Goal: Answer question/provide support

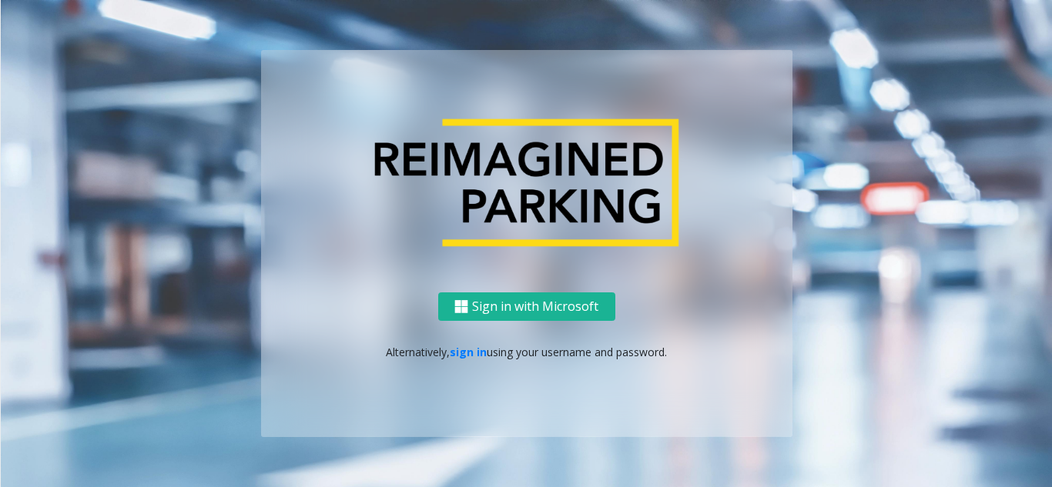
click at [471, 356] on link "sign in" at bounding box center [468, 352] width 37 height 15
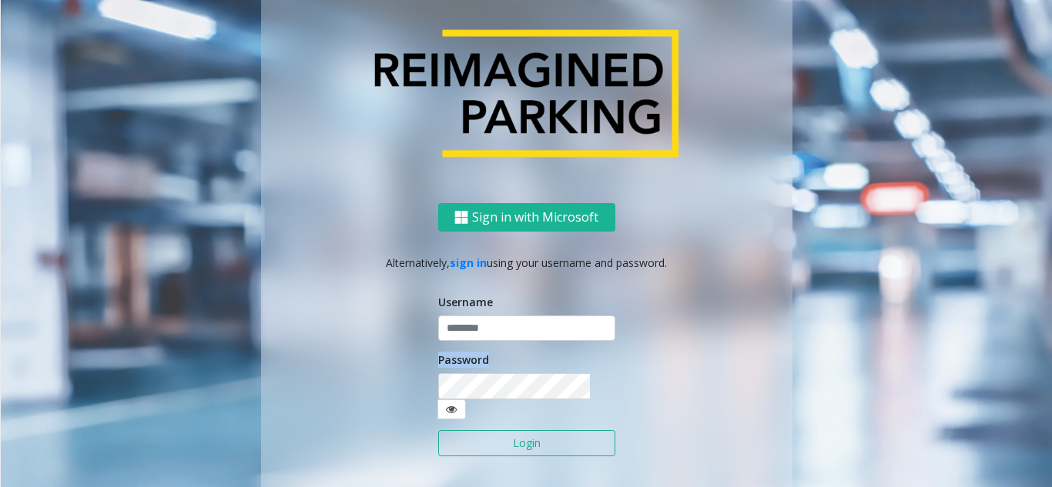
click at [471, 356] on form "Username Password Login" at bounding box center [526, 383] width 177 height 179
click at [490, 342] on input "text" at bounding box center [526, 329] width 177 height 26
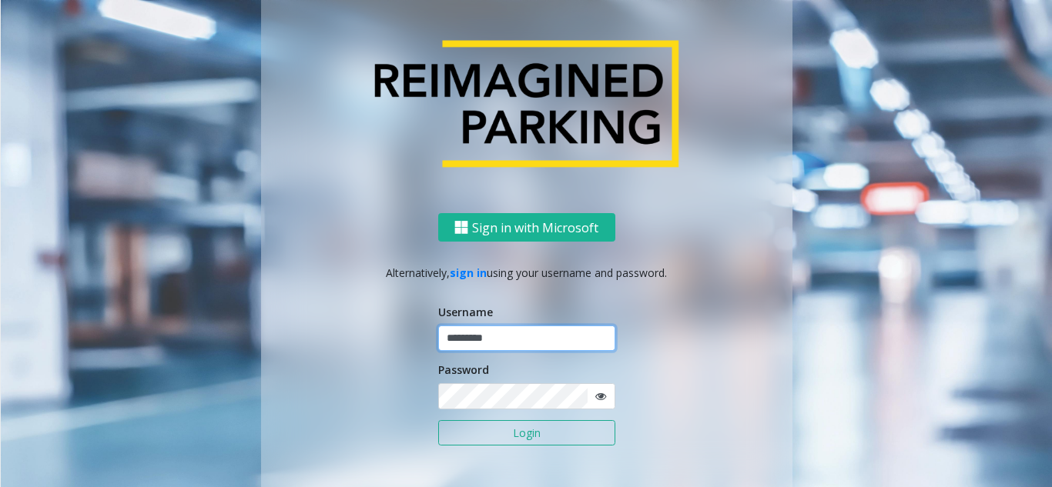
type input "*********"
click at [438, 420] on button "Login" at bounding box center [526, 433] width 177 height 26
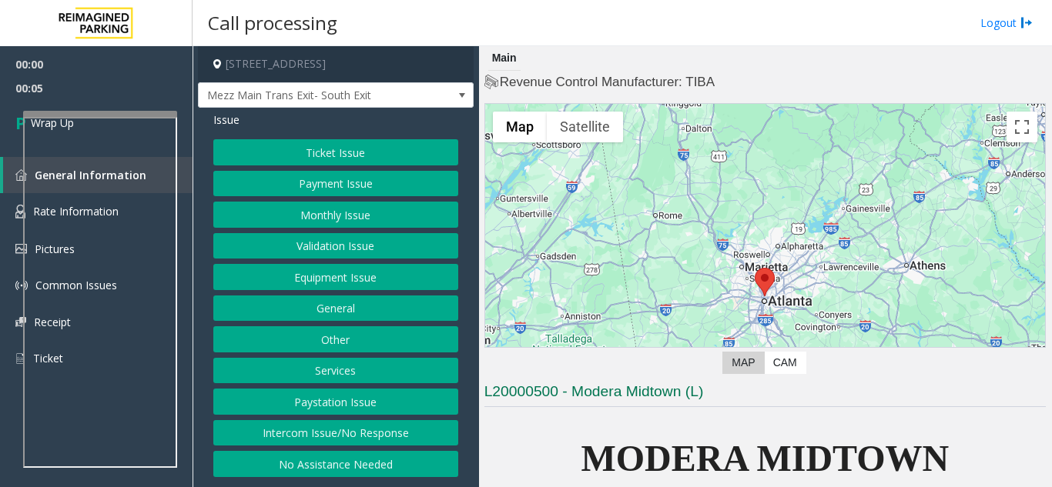
click at [372, 443] on button "Intercom Issue/No Response" at bounding box center [335, 433] width 245 height 26
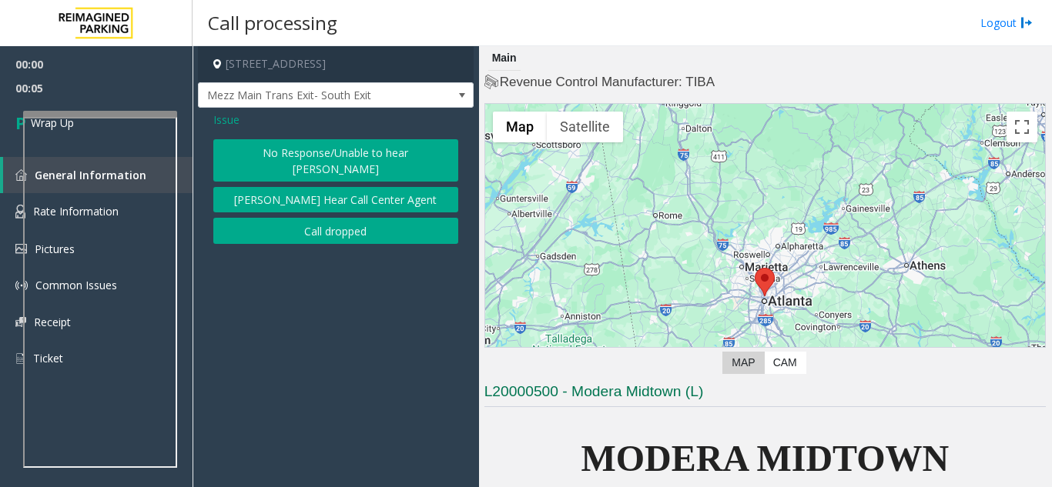
click at [322, 218] on button "Call dropped" at bounding box center [335, 231] width 245 height 26
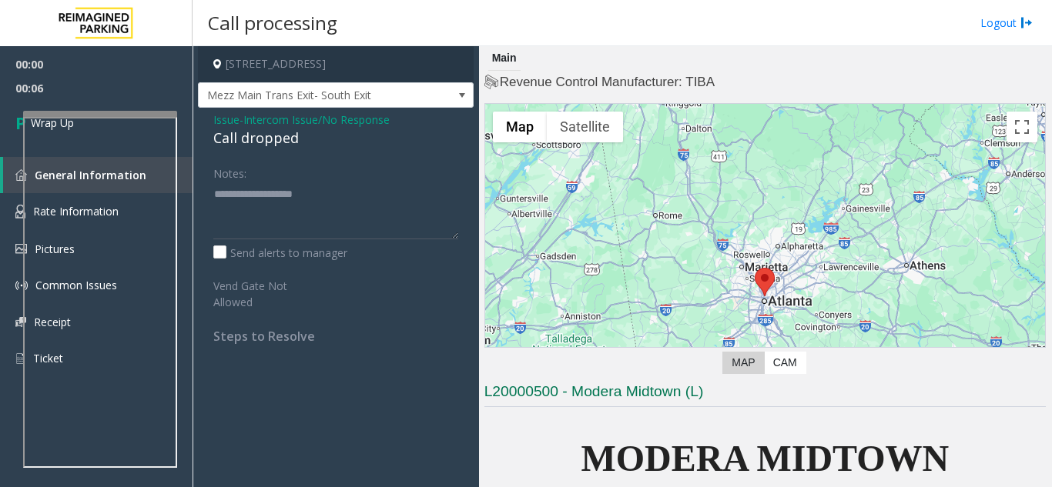
click at [241, 142] on div "Call dropped" at bounding box center [335, 138] width 245 height 21
drag, startPoint x: 241, startPoint y: 142, endPoint x: 267, endPoint y: 141, distance: 26.2
click at [243, 142] on div "Call dropped" at bounding box center [335, 138] width 245 height 21
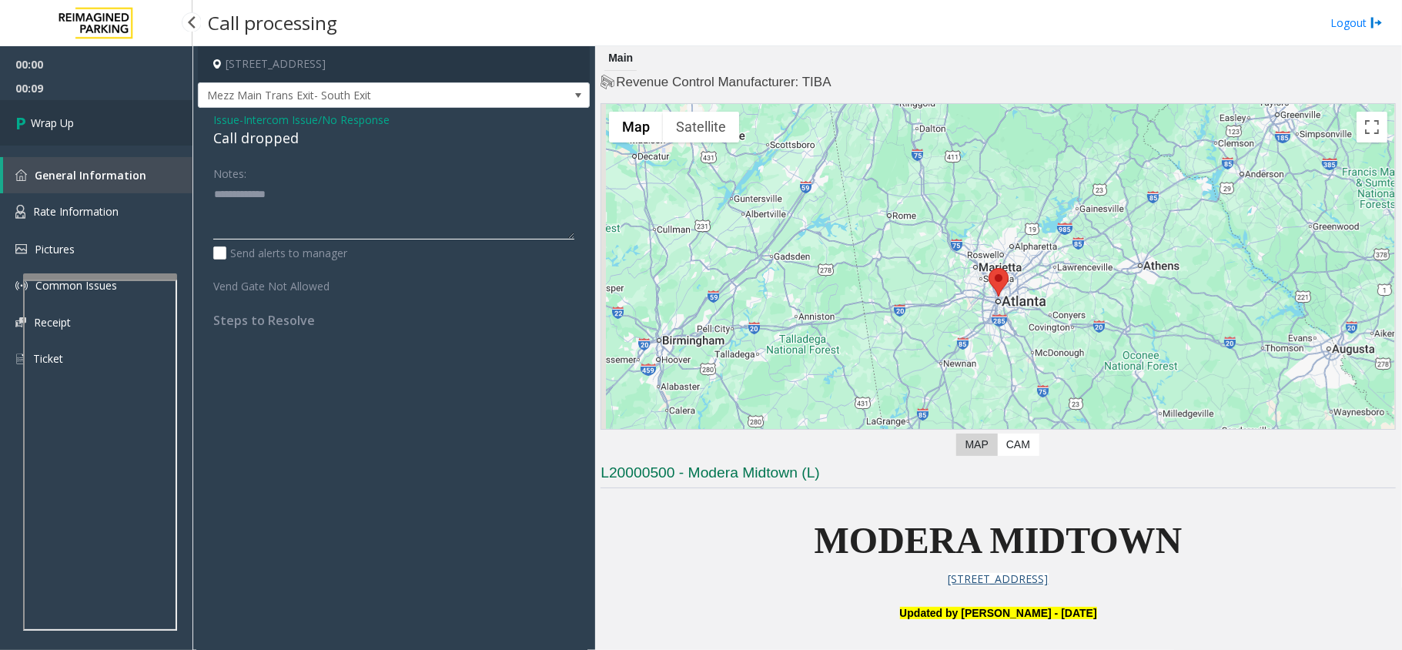
type textarea "**********"
click at [102, 117] on link "Wrap Up" at bounding box center [96, 122] width 192 height 45
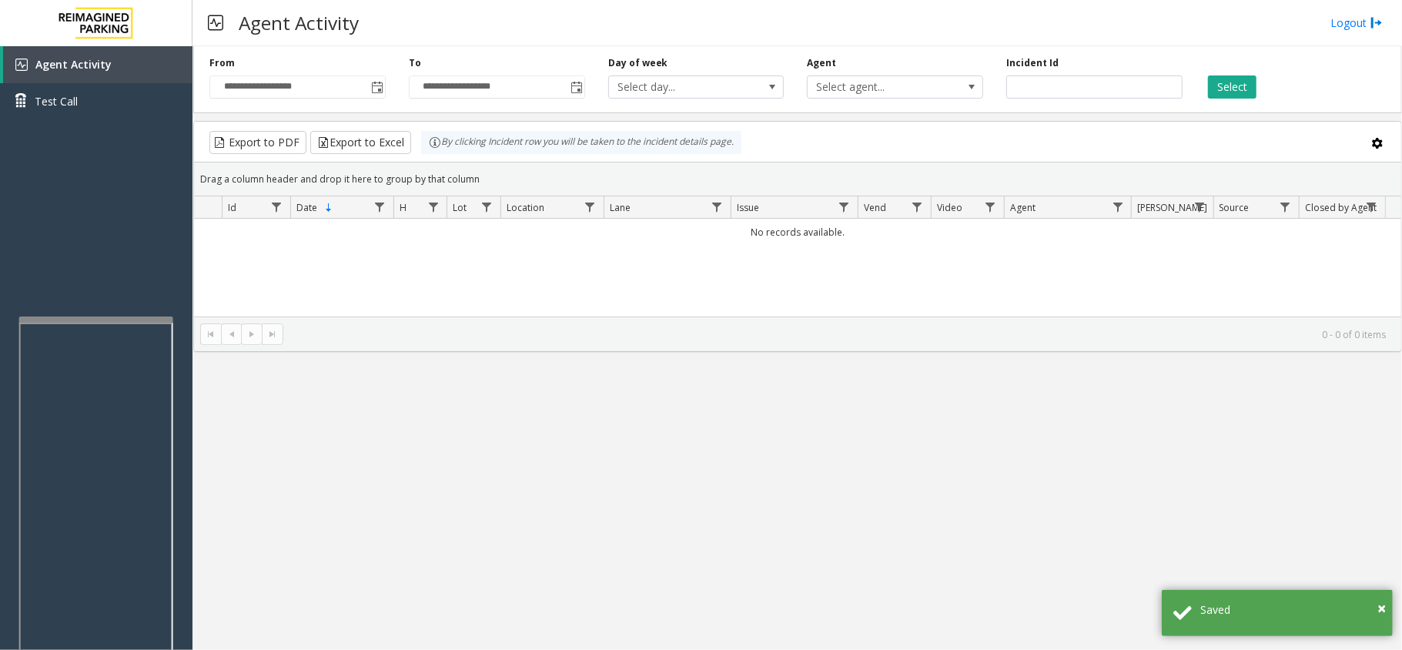
click at [109, 325] on div at bounding box center [96, 496] width 154 height 361
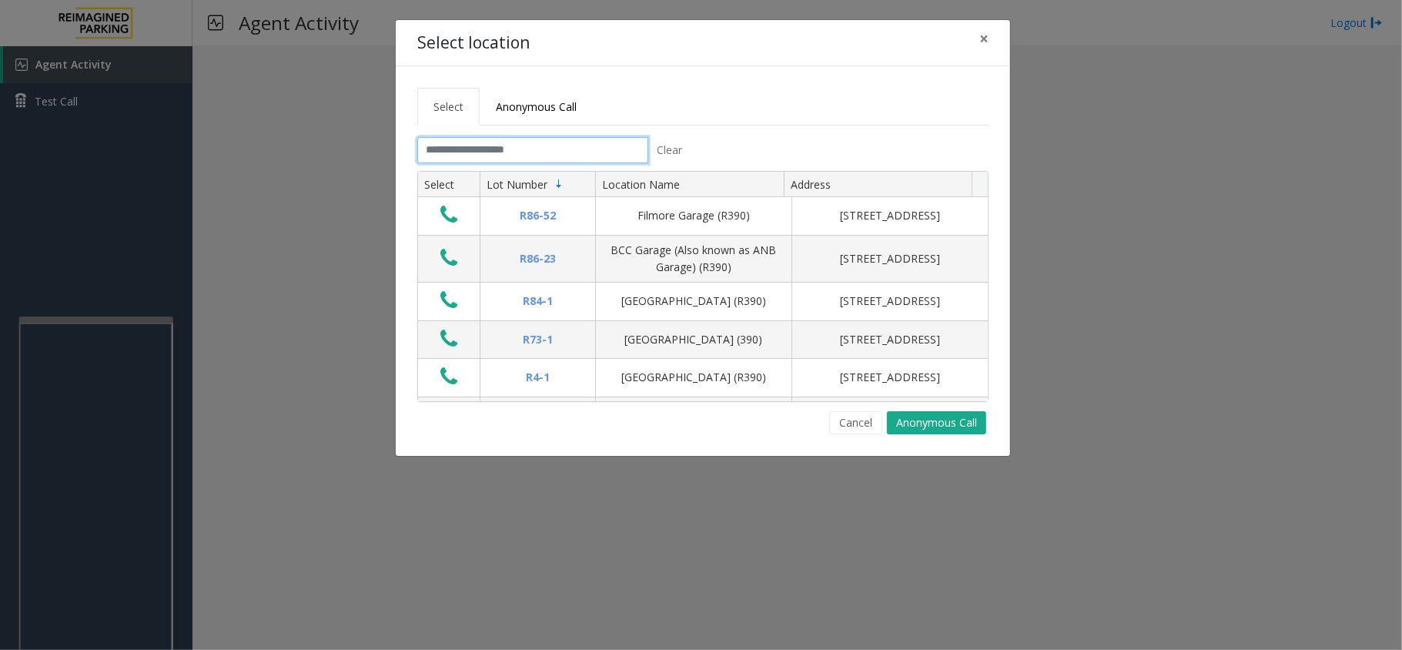
click at [545, 145] on input "text" at bounding box center [532, 150] width 231 height 26
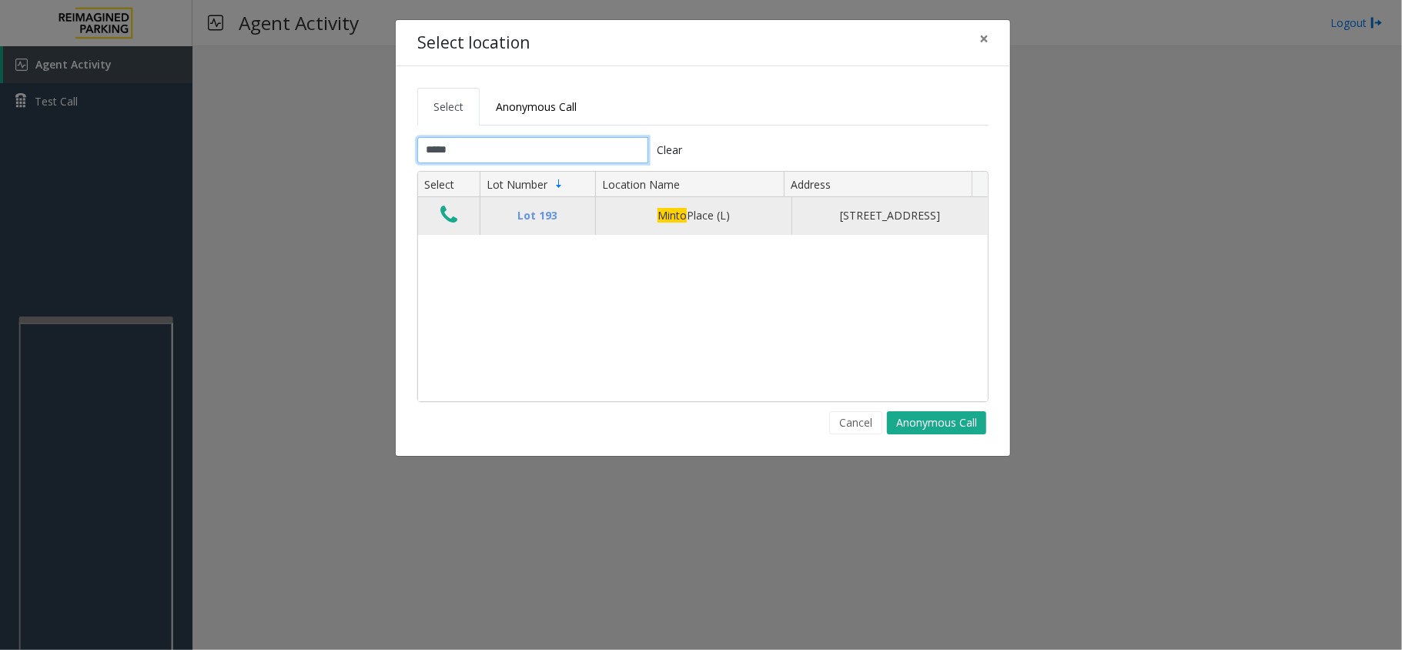
type input "*****"
click at [454, 217] on icon "Data table" at bounding box center [448, 215] width 17 height 22
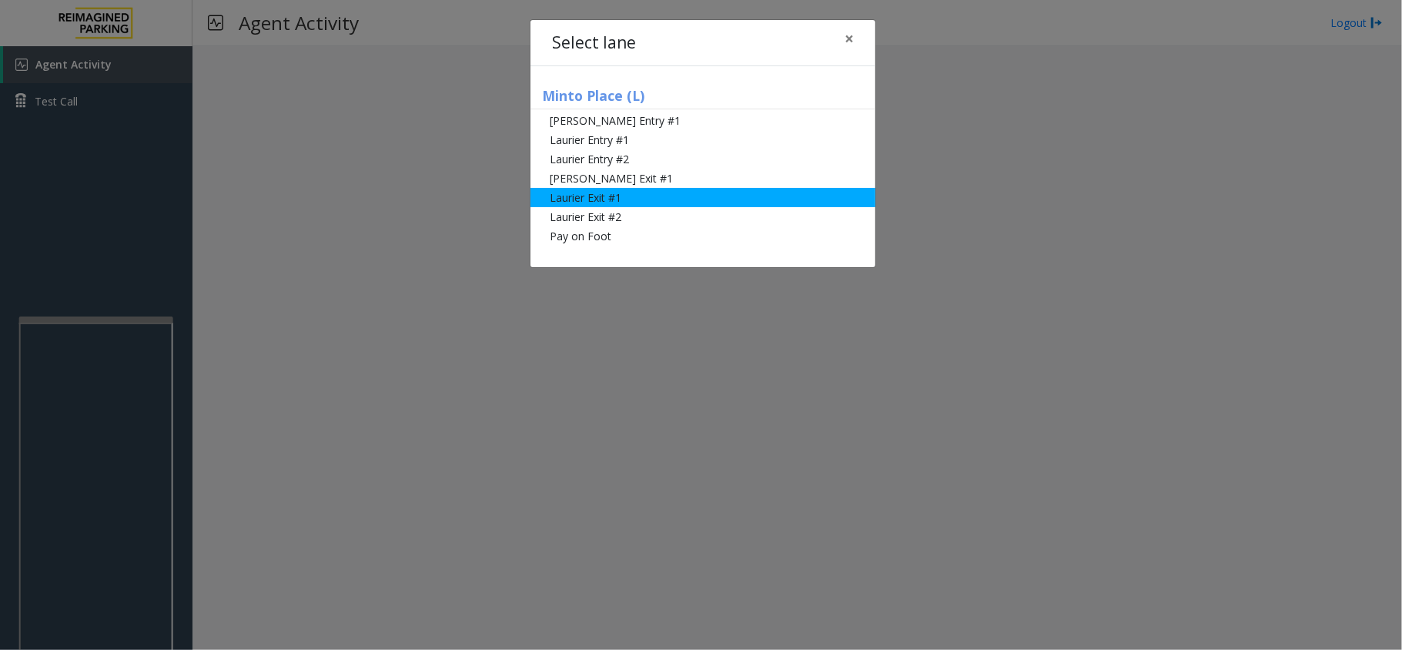
click at [621, 189] on li "Laurier Exit #1" at bounding box center [702, 197] width 345 height 19
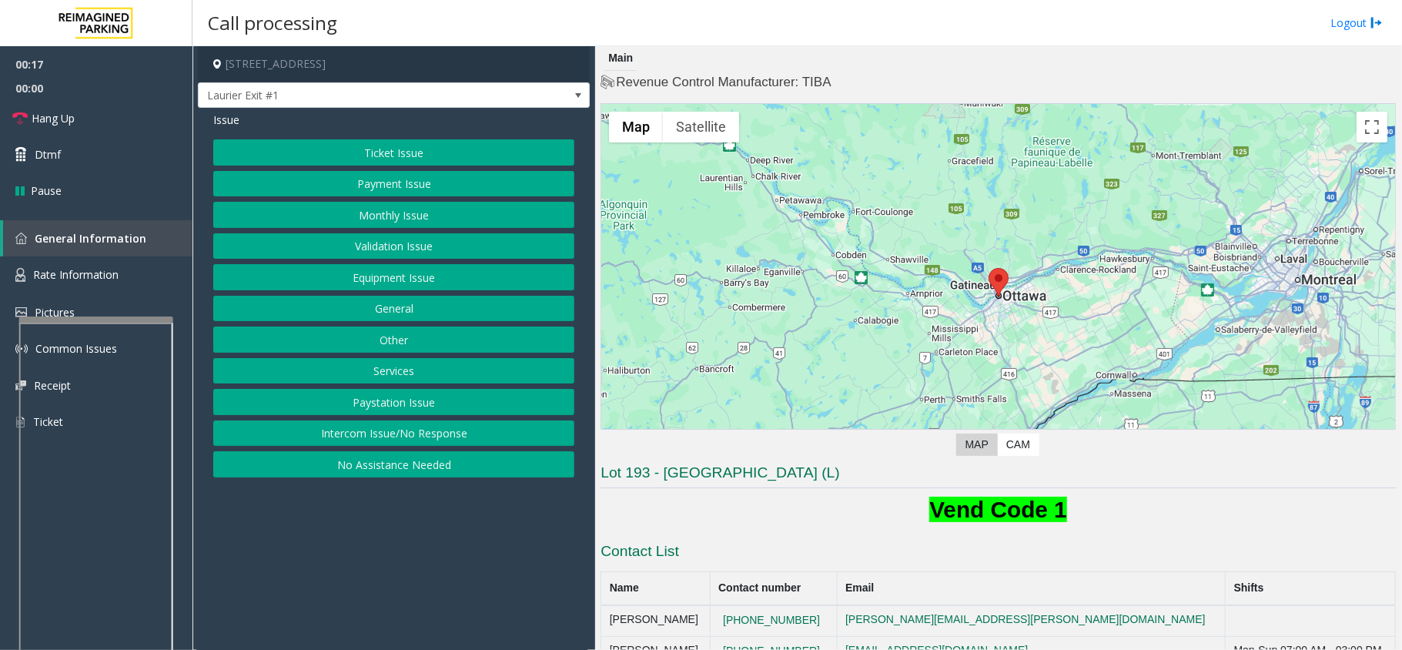
click at [360, 146] on button "Ticket Issue" at bounding box center [393, 152] width 361 height 26
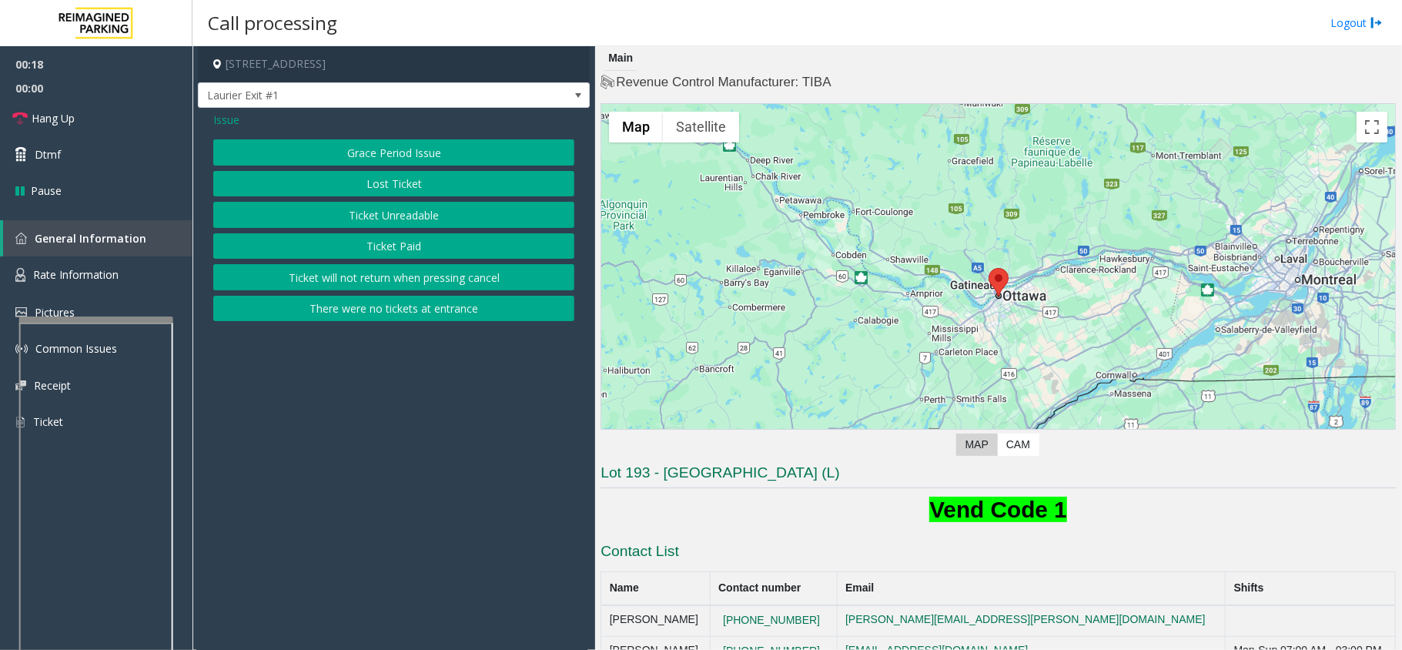
click at [348, 210] on button "Ticket Unreadable" at bounding box center [393, 215] width 361 height 26
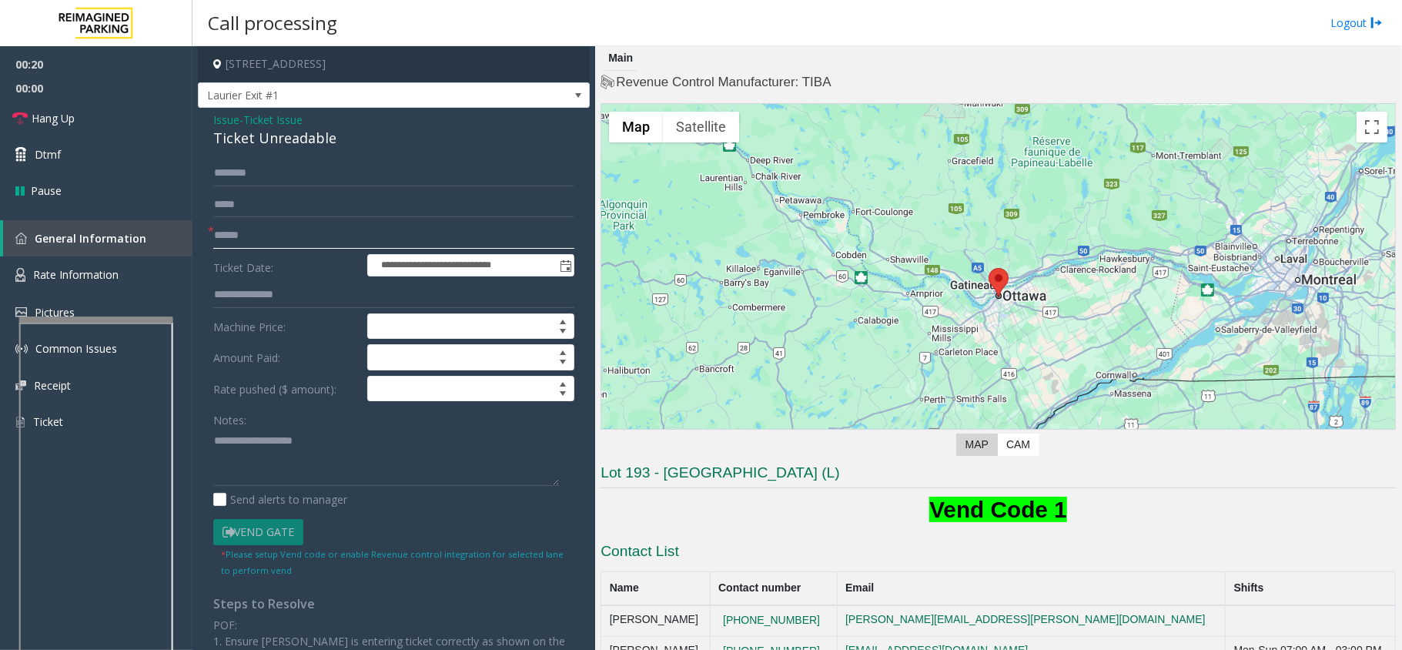
click at [271, 223] on input "text" at bounding box center [393, 235] width 361 height 26
type input "*****"
drag, startPoint x: 336, startPoint y: 134, endPoint x: 192, endPoint y: 117, distance: 145.0
click at [192, 117] on div "**********" at bounding box center [796, 348] width 1209 height 604
click at [343, 463] on textarea at bounding box center [386, 457] width 346 height 58
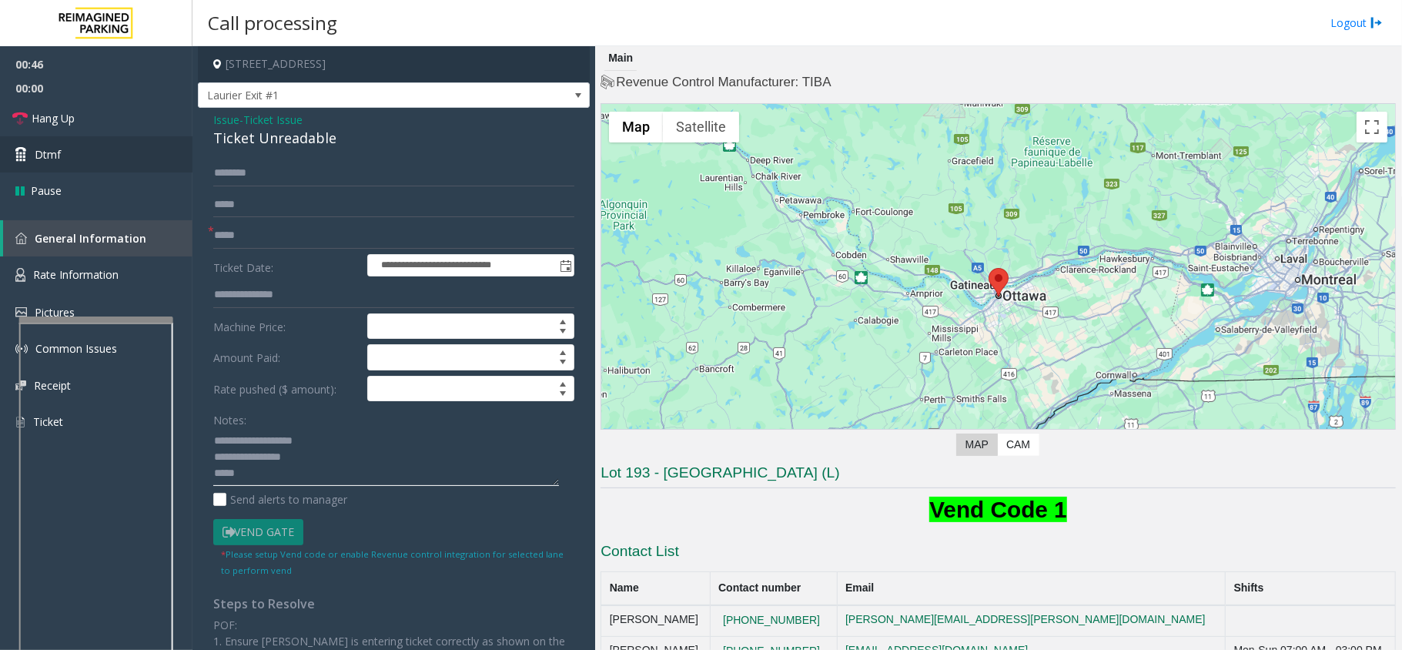
type textarea "**********"
click at [79, 149] on link "Dtmf" at bounding box center [96, 154] width 192 height 36
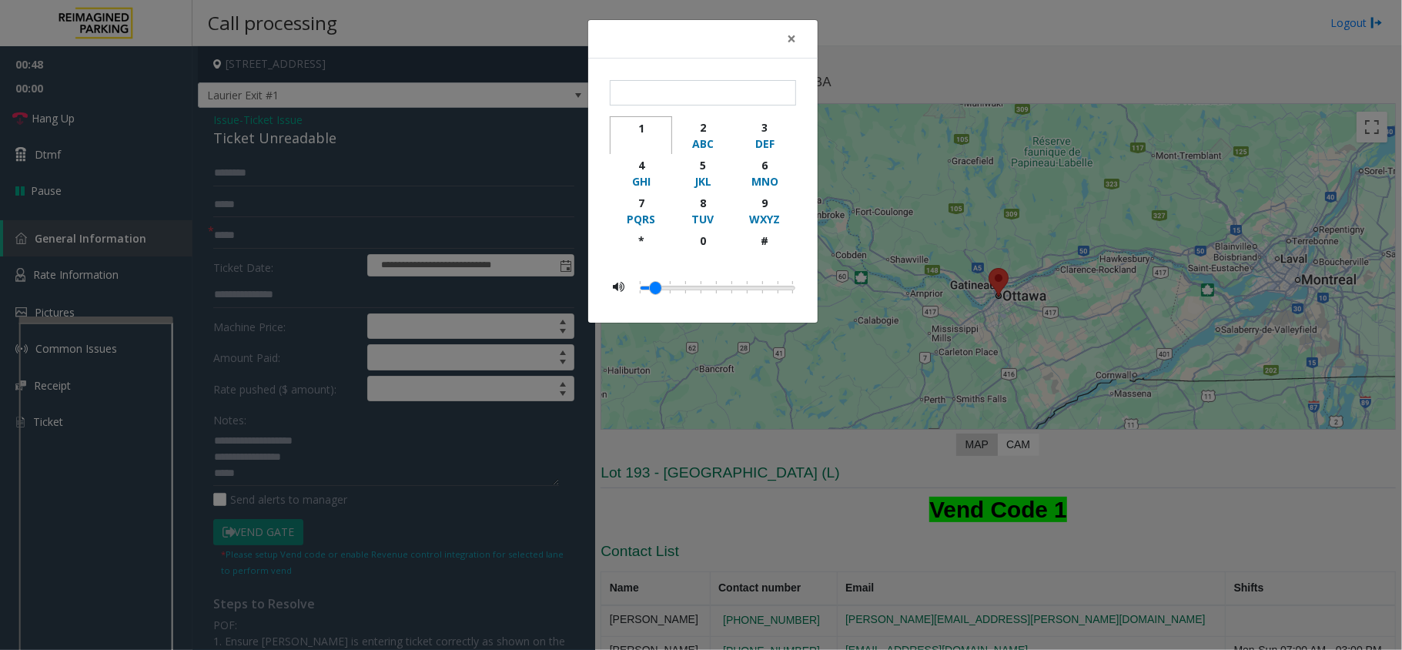
click at [634, 124] on div "1" at bounding box center [641, 128] width 42 height 16
type input "*"
click at [801, 40] on button "×" at bounding box center [791, 39] width 31 height 38
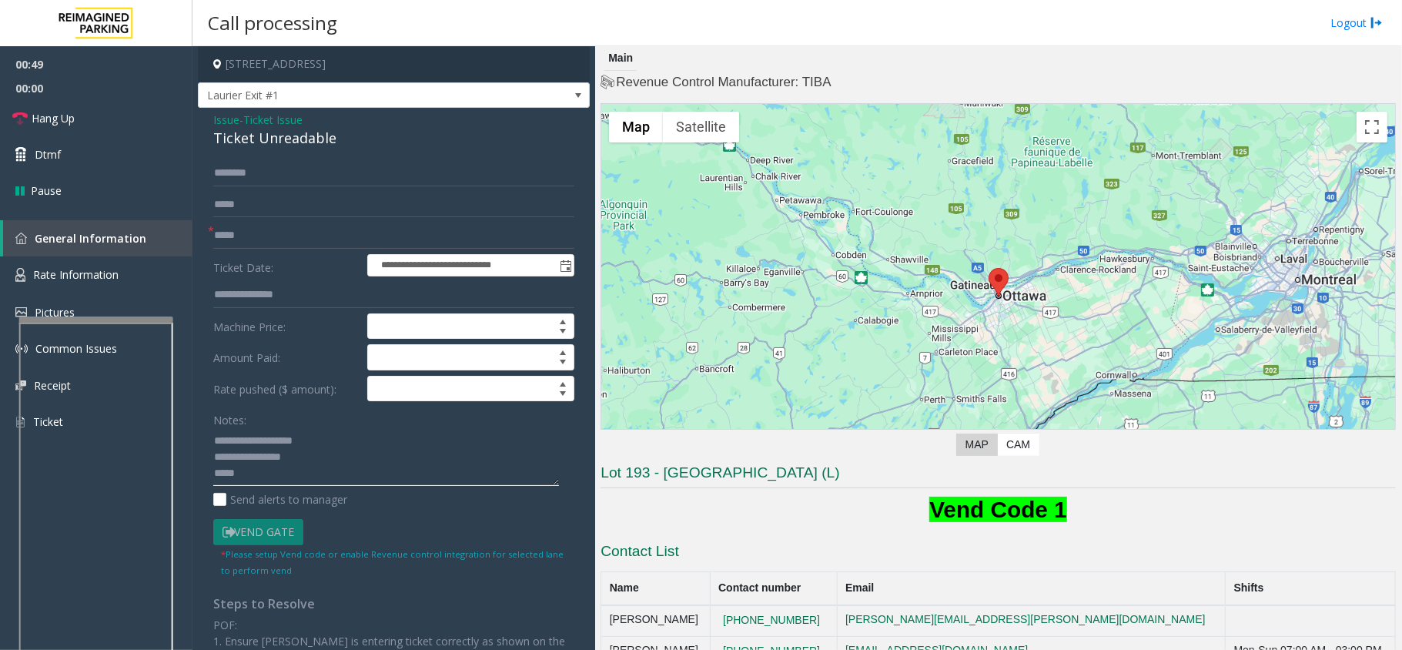
click at [283, 482] on textarea at bounding box center [386, 457] width 346 height 58
click at [69, 95] on span "00:00" at bounding box center [96, 88] width 192 height 24
click at [72, 115] on span "Hang Up" at bounding box center [53, 118] width 43 height 16
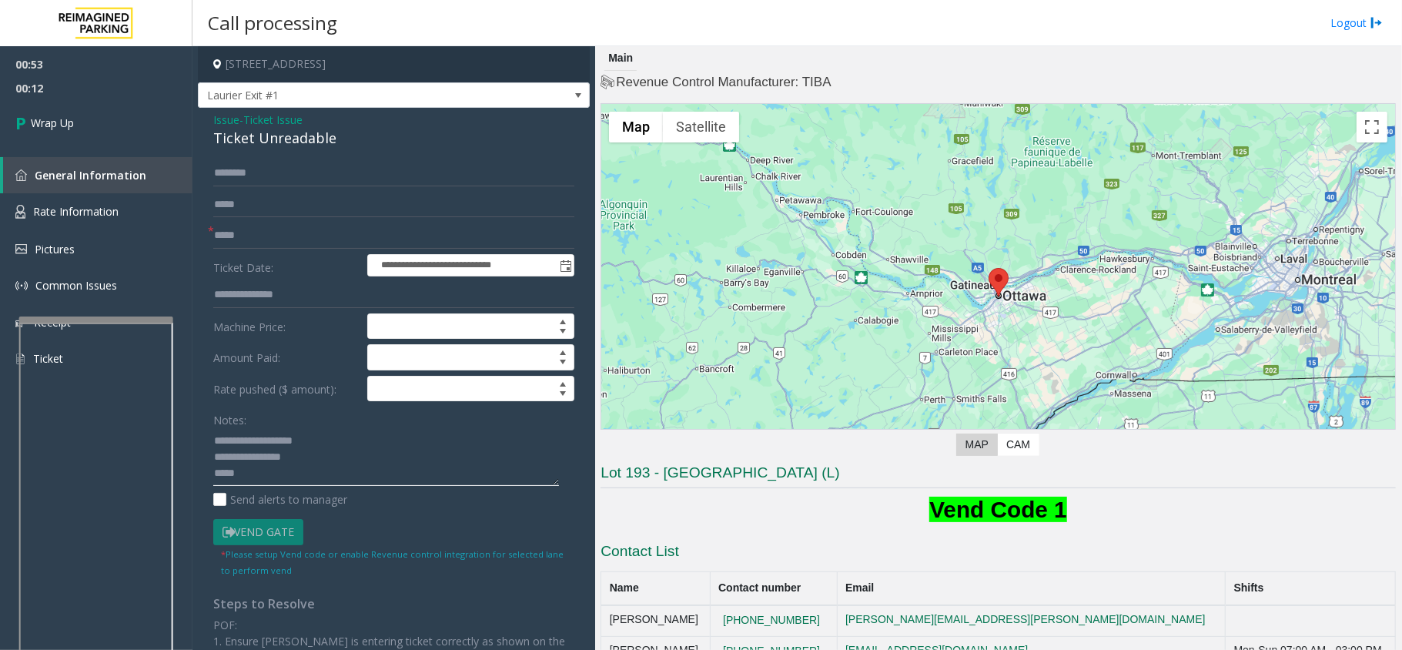
click at [271, 482] on textarea at bounding box center [386, 457] width 346 height 58
paste textarea "**********"
type textarea "**********"
click at [103, 125] on link "Wrap Up" at bounding box center [96, 122] width 192 height 45
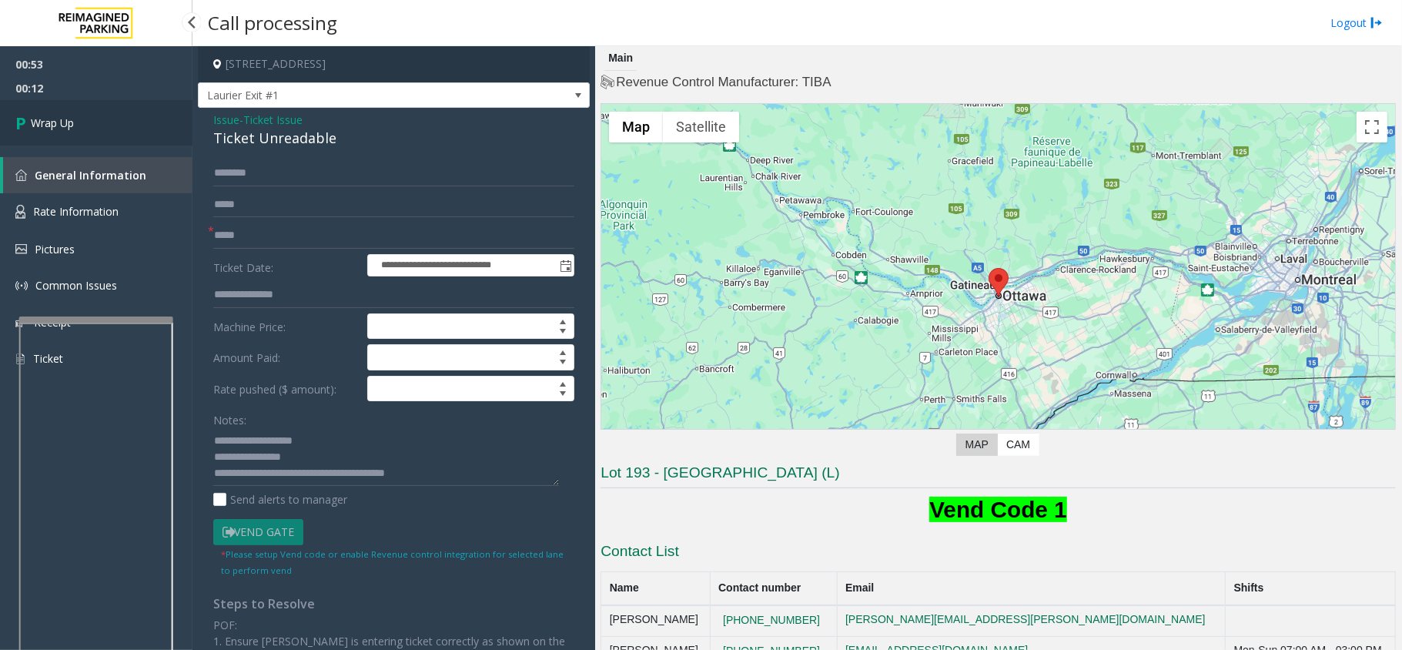
click at [103, 125] on link "Wrap Up" at bounding box center [96, 122] width 192 height 45
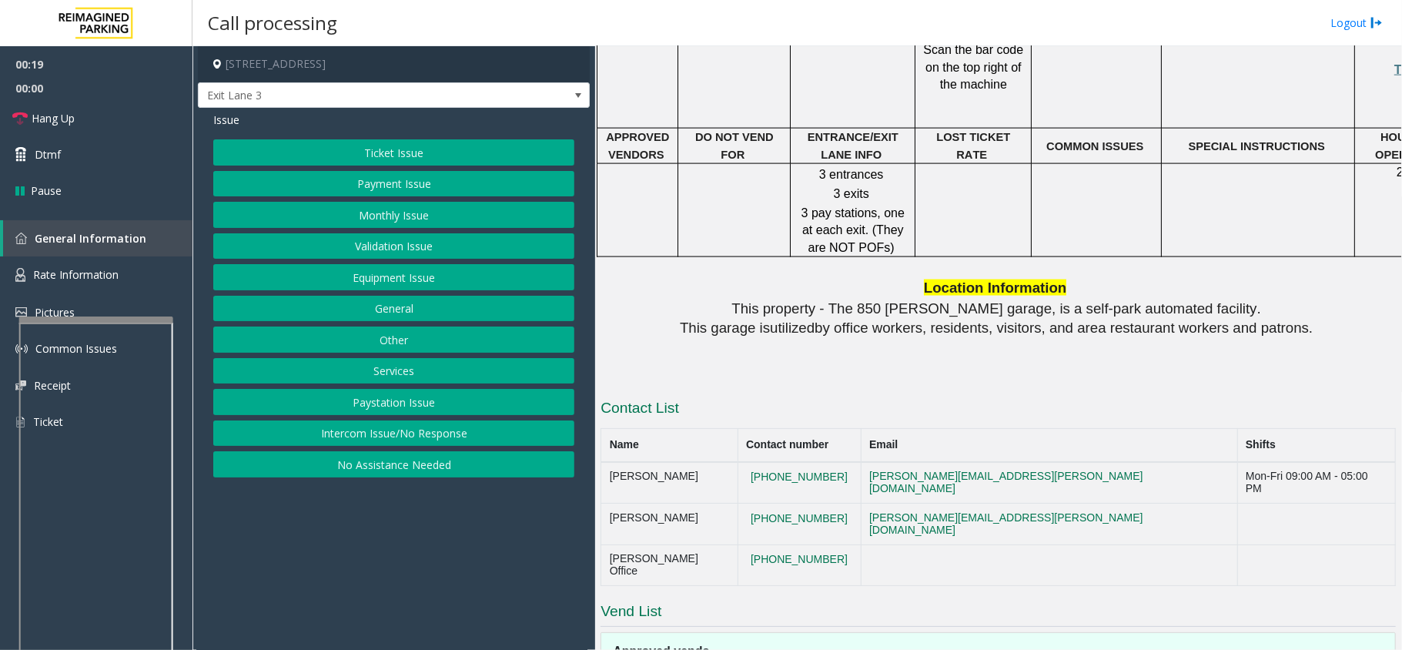
scroll to position [1766, 0]
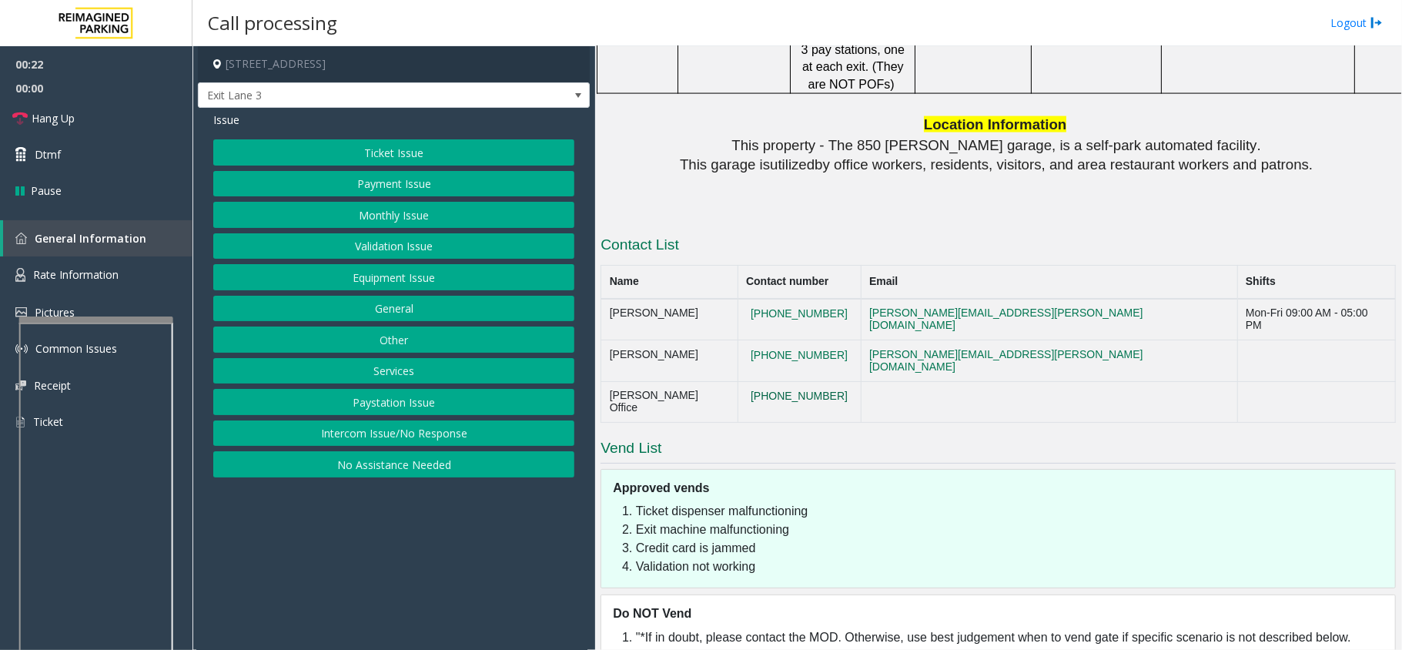
drag, startPoint x: 850, startPoint y: 343, endPoint x: 755, endPoint y: 349, distance: 94.8
click at [755, 381] on td "[PHONE_NUMBER]" at bounding box center [799, 402] width 123 height 42
copy button "[PHONE_NUMBER]"
click at [376, 273] on button "Equipment Issue" at bounding box center [393, 277] width 361 height 26
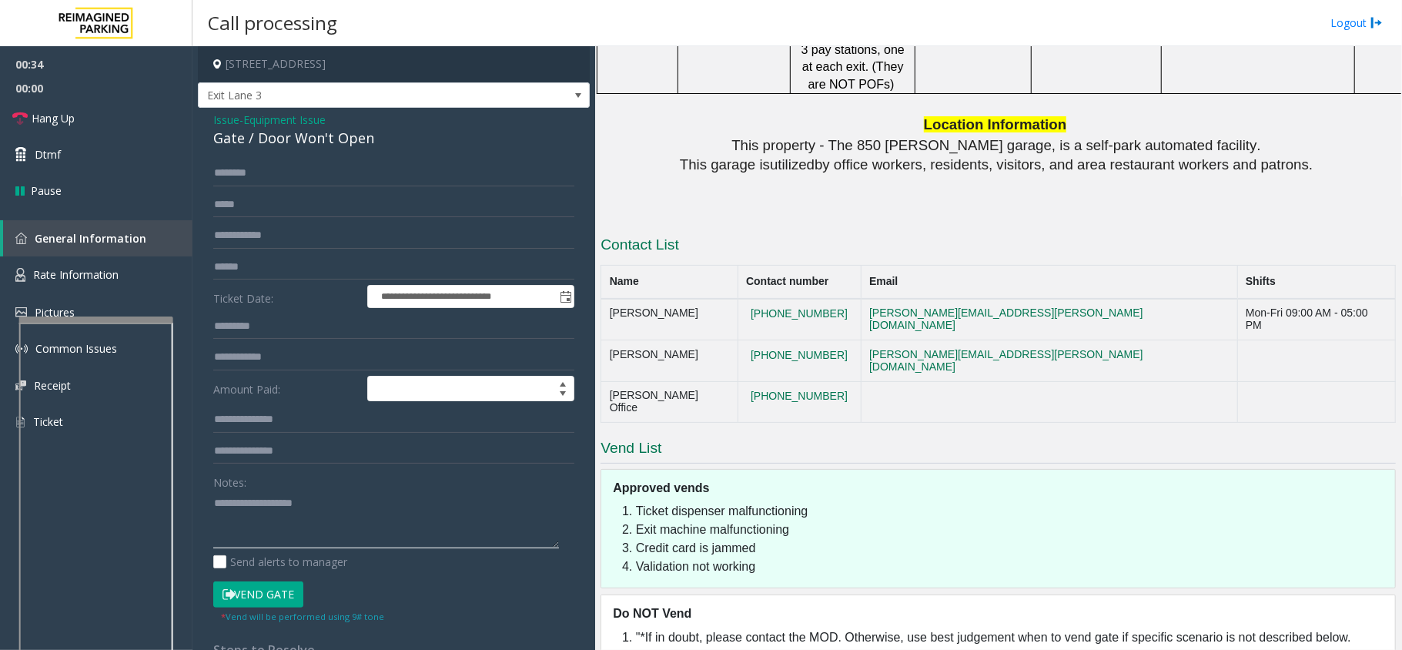
click at [263, 487] on textarea at bounding box center [386, 519] width 346 height 58
click at [129, 117] on link "Hang Up" at bounding box center [96, 118] width 192 height 36
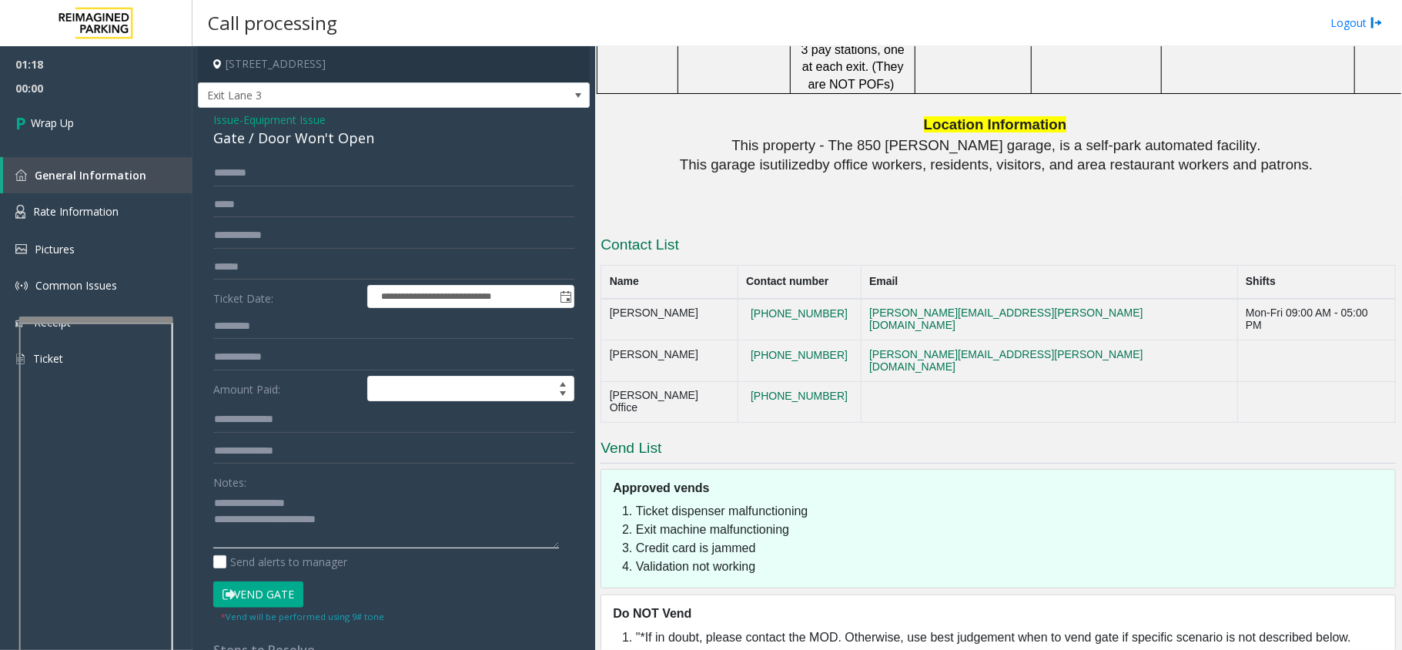
click at [343, 487] on textarea at bounding box center [386, 519] width 346 height 58
type textarea "**********"
click at [51, 130] on span "Wrap Up" at bounding box center [52, 123] width 43 height 16
